Goal: Check status: Check status

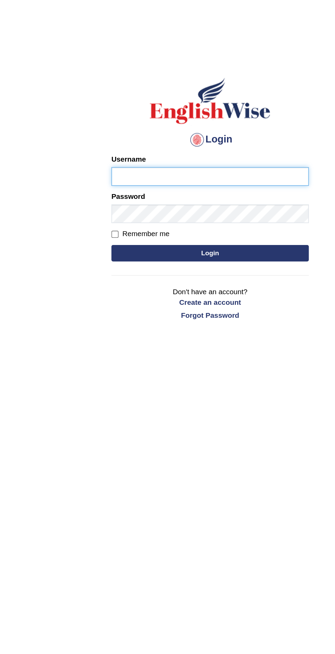
click at [204, 110] on input "Username" at bounding box center [167, 110] width 123 height 12
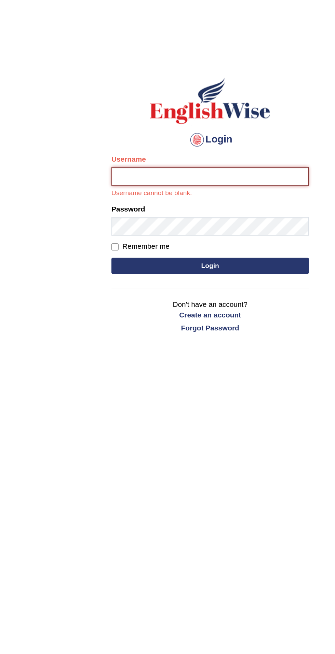
type input "filipimg"
click at [106, 161] on button "Login" at bounding box center [167, 166] width 123 height 10
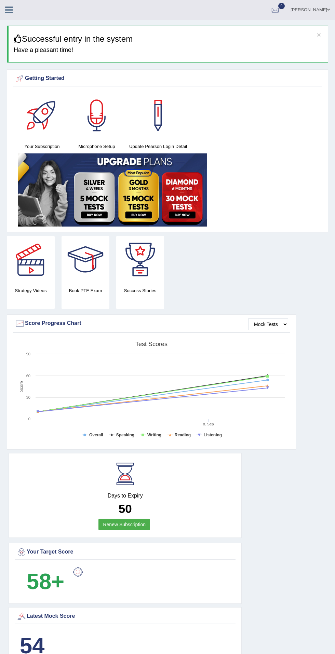
click at [280, 11] on div at bounding box center [275, 10] width 10 height 10
click at [273, 36] on ul "See All Alerts" at bounding box center [234, 29] width 102 height 20
click at [280, 10] on div at bounding box center [275, 10] width 10 height 10
click at [238, 39] on ul "See All Alerts" at bounding box center [234, 29] width 102 height 20
click at [7, 7] on icon at bounding box center [9, 9] width 8 height 9
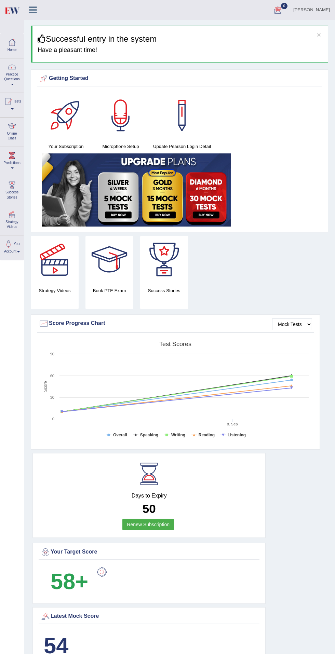
click at [11, 101] on div at bounding box center [8, 101] width 10 height 10
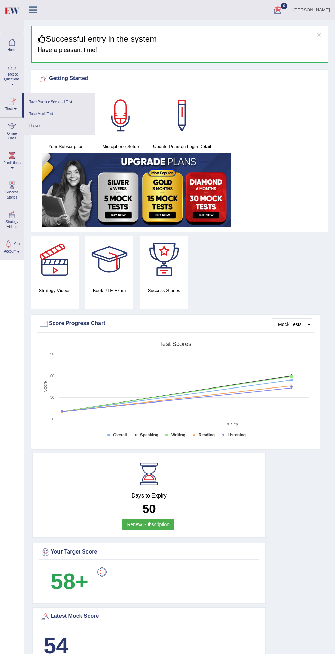
click at [36, 111] on link "Take Mock Test" at bounding box center [59, 114] width 65 height 12
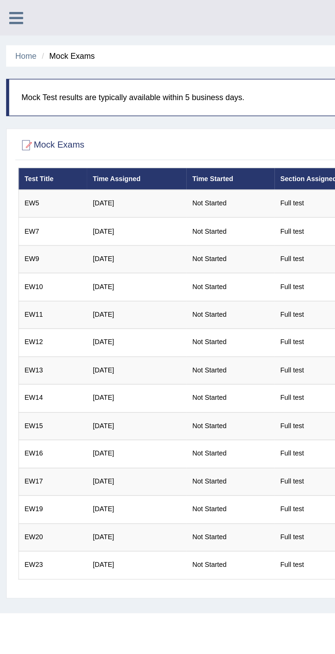
click at [11, 6] on icon at bounding box center [9, 9] width 8 height 9
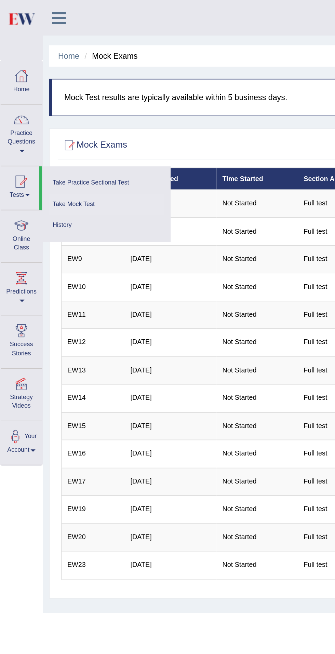
click at [33, 125] on link "History" at bounding box center [59, 126] width 65 height 12
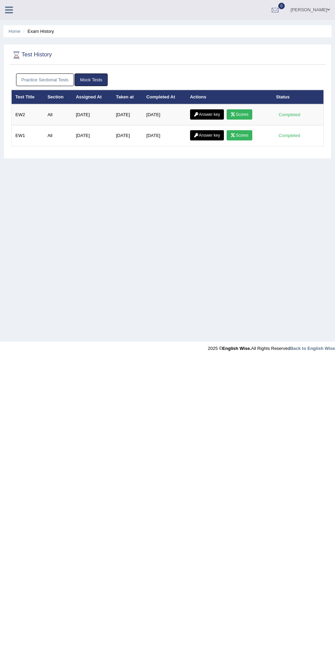
click at [293, 114] on div "Completed" at bounding box center [289, 114] width 27 height 7
click at [233, 114] on icon at bounding box center [232, 114] width 5 height 4
